Goal: Find specific page/section: Find specific page/section

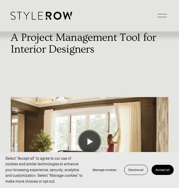
click at [162, 16] on div at bounding box center [162, 15] width 9 height 9
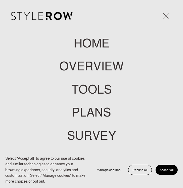
scroll to position [42, 0]
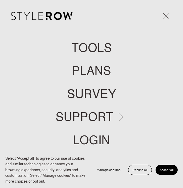
click at [90, 139] on link "LOGIN" at bounding box center [91, 140] width 37 height 12
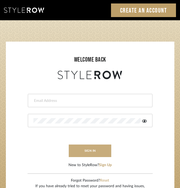
click at [90, 151] on button "sign in" at bounding box center [90, 151] width 43 height 13
type input "divya.aok@gmail.com"
click at [90, 151] on button "sign in" at bounding box center [90, 151] width 43 height 13
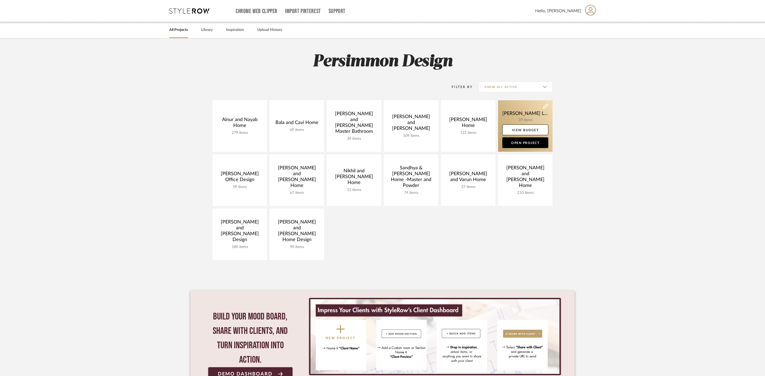
click at [366, 108] on link at bounding box center [525, 126] width 54 height 52
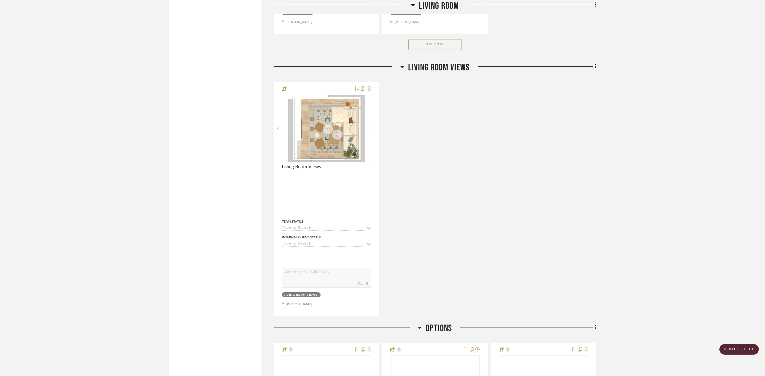
scroll to position [821, 0]
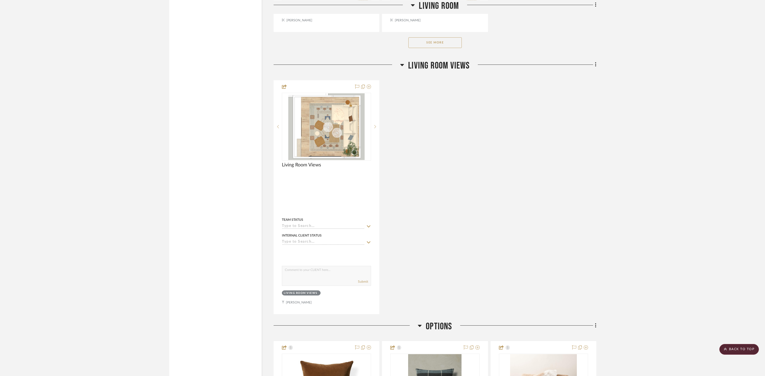
click at [366, 45] on button "See More" at bounding box center [434, 42] width 53 height 11
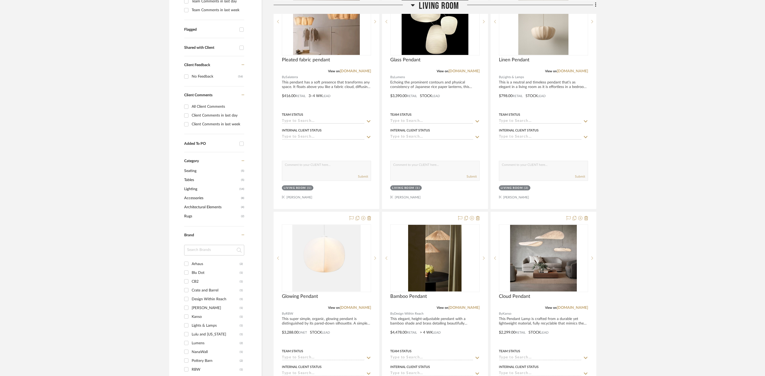
scroll to position [229, 0]
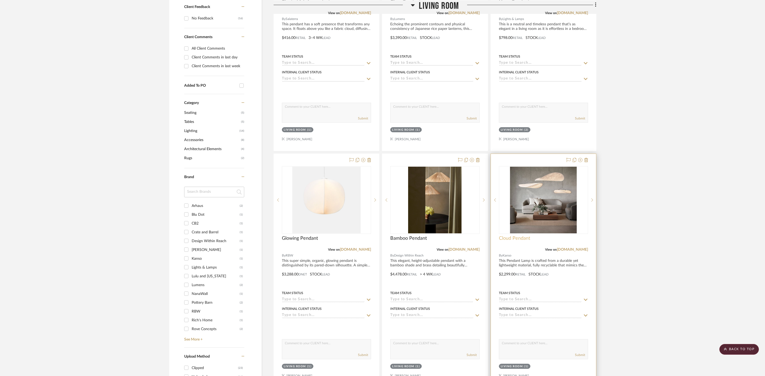
click at [366, 240] on span "Cloud Pendant" at bounding box center [514, 239] width 31 height 6
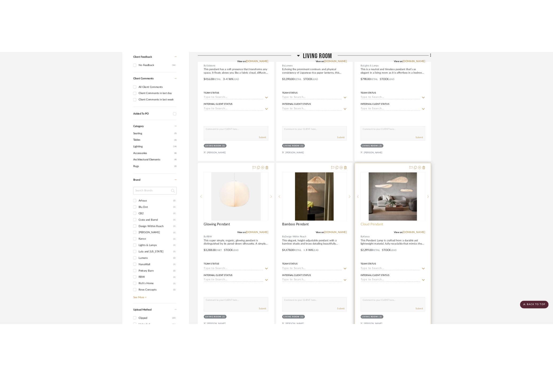
scroll to position [0, 0]
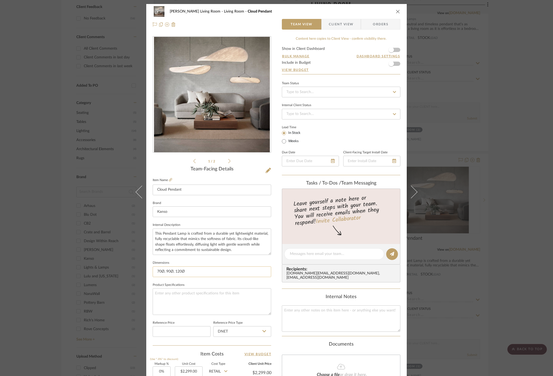
click at [182, 271] on input "70Ø, 90Ø, 120Ø" at bounding box center [212, 272] width 119 height 11
click at [183, 274] on input "70Ø, 90Ø, 120Ø" at bounding box center [212, 272] width 119 height 11
click at [366, 77] on div "Mahvish Living Room Living Room Cloud Pendant Team View Client View Orders 1 / …" at bounding box center [276, 188] width 553 height 376
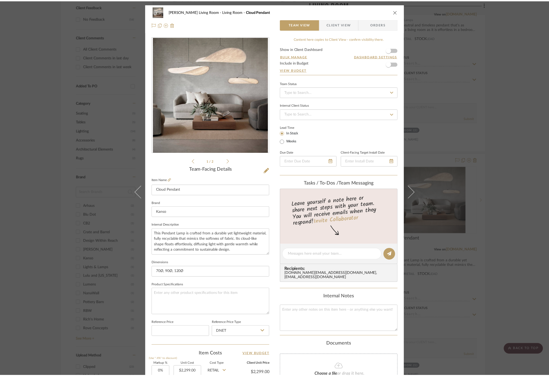
scroll to position [229, 0]
